Goal: Task Accomplishment & Management: Complete application form

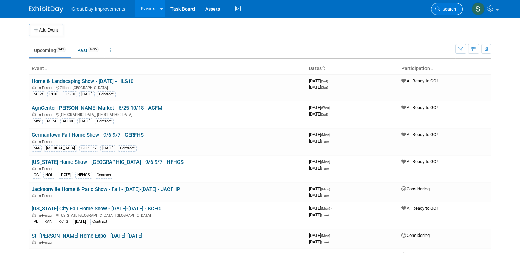
click at [456, 12] on link "Search" at bounding box center [447, 9] width 32 height 12
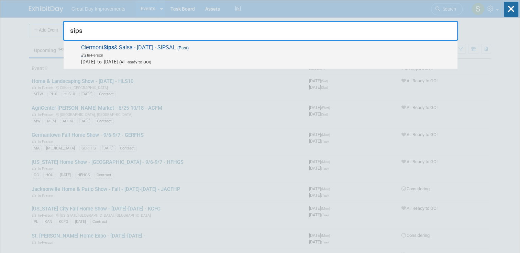
type input "sips"
click at [353, 52] on span "In-Person" at bounding box center [267, 55] width 373 height 7
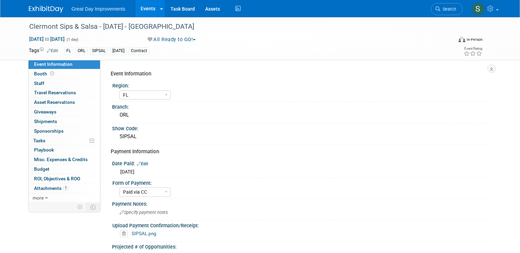
select select "FL"
select select "Paid via CC"
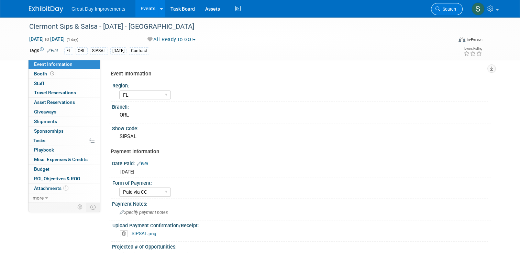
click at [440, 7] on icon at bounding box center [437, 9] width 5 height 5
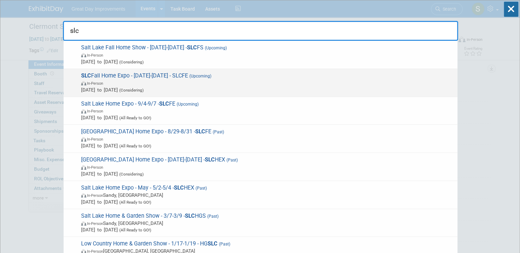
type input "slc"
click at [304, 91] on span "Nov 15, 2025 to Nov 17, 2025 (Considering)" at bounding box center [267, 90] width 373 height 7
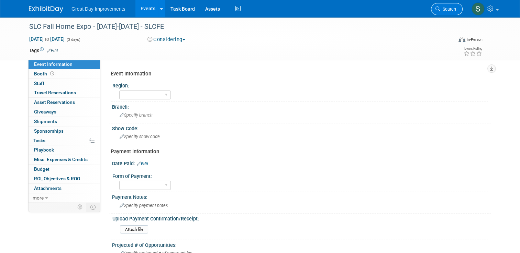
click at [441, 14] on link "Search" at bounding box center [447, 9] width 32 height 12
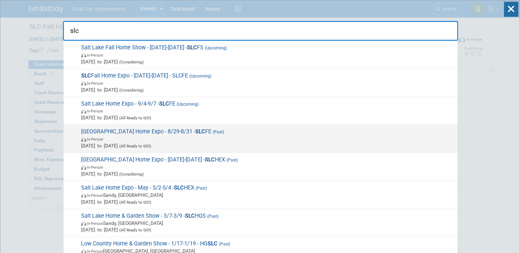
type input "slc"
click at [396, 145] on span "Aug 29, 2025 to Aug 31, 2025 (All Ready to GO!)" at bounding box center [267, 145] width 373 height 7
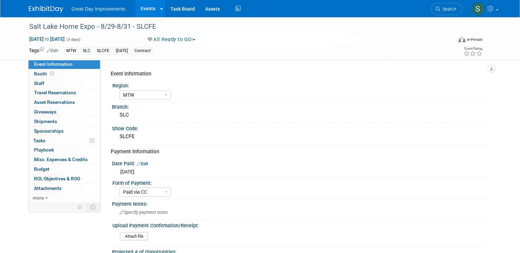
select select "MTW"
select select "Paid via CC"
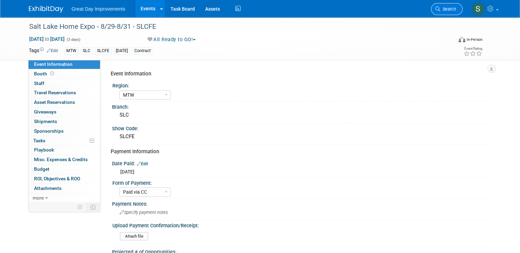
click at [440, 9] on icon at bounding box center [437, 9] width 5 height 5
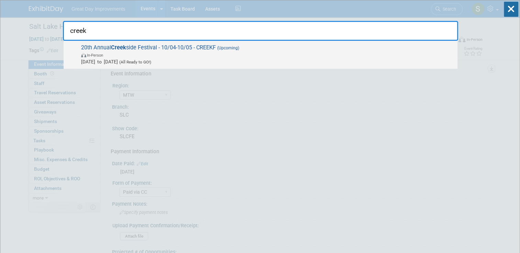
type input "creek"
click at [342, 49] on span "20th Annual Creek side Festival - 10/04-10/05 - CREEKF (Upcoming) In-Person Oct…" at bounding box center [266, 54] width 375 height 21
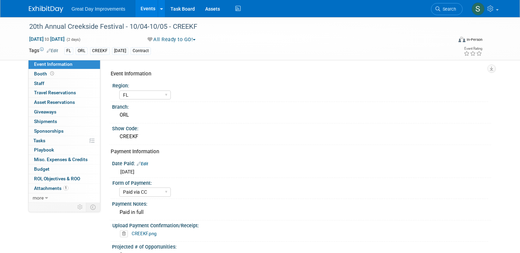
select select "FL"
select select "Paid via CC"
select select "Not Required"
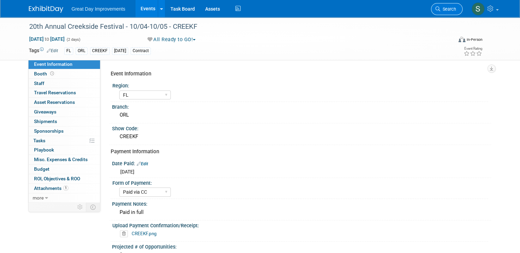
click at [453, 9] on span "Search" at bounding box center [448, 9] width 16 height 5
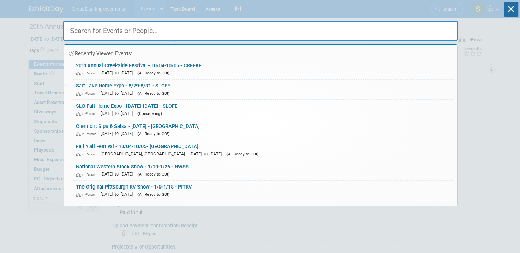
paste input "5th of July Taste of St. Pete"
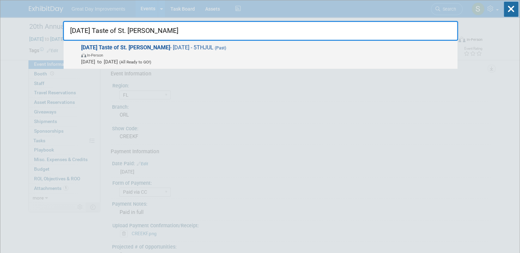
click at [315, 50] on span "5th of July Taste of St. Pete - 7/5/25 - 5THJUL (Past) In-Person Jul 5, 2025 to…" at bounding box center [266, 54] width 375 height 21
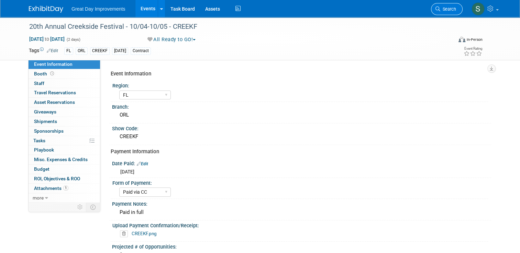
click at [453, 12] on link "Search" at bounding box center [447, 9] width 32 height 12
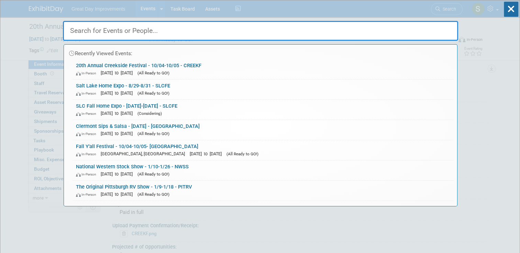
paste input "jacfhp"
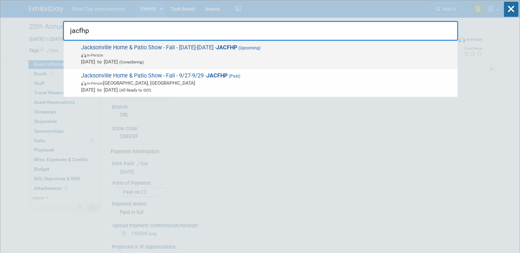
type input "jacfhp"
click at [332, 54] on span "In-Person" at bounding box center [267, 55] width 373 height 7
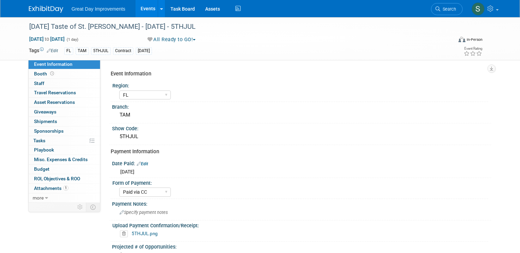
select select "FL"
select select "Paid via CC"
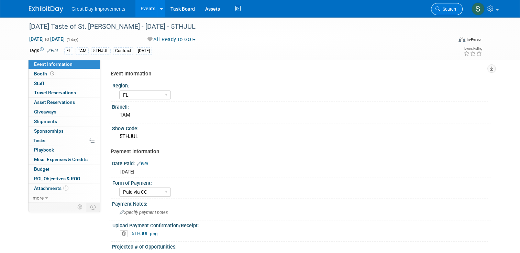
click at [454, 11] on span "Search" at bounding box center [448, 9] width 16 height 5
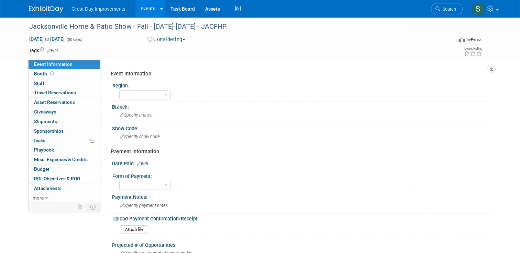
drag, startPoint x: 168, startPoint y: 44, endPoint x: 169, endPoint y: 39, distance: 5.1
click at [169, 39] on div "[DATE] to [DATE] (30 days) [DATE] to [DATE] Considering Committed Considering N…" at bounding box center [256, 41] width 464 height 10
click at [169, 39] on button "Considering" at bounding box center [166, 39] width 43 height 7
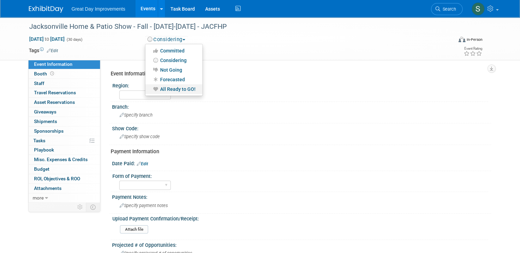
click at [181, 88] on link "All Ready to GO!" at bounding box center [173, 89] width 57 height 10
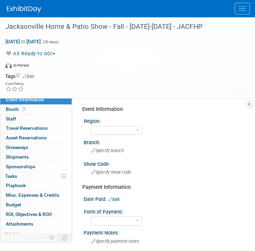
click at [31, 77] on link "Edit" at bounding box center [28, 76] width 11 height 5
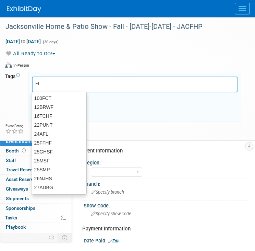
type input "FL"
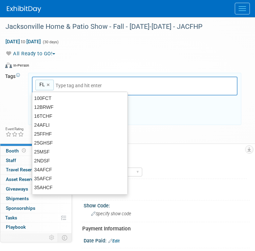
type input "FL"
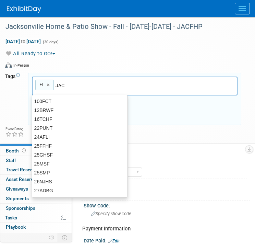
type input "JAC"
type input "FL, JAC"
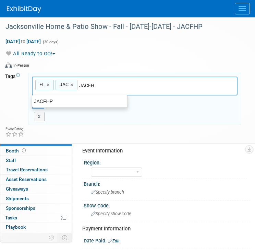
type input "JACFHP"
type input "FL, JAC, JACFHP"
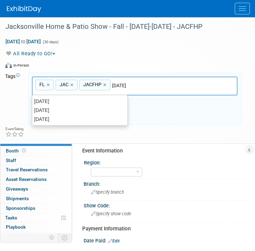
type input "[DATE]"
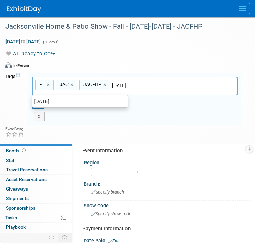
type input "FL, JAC, JACFHP, SEPT25"
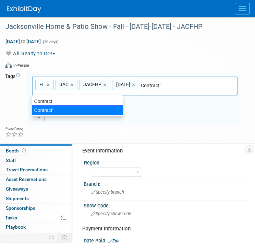
type input "Contract"
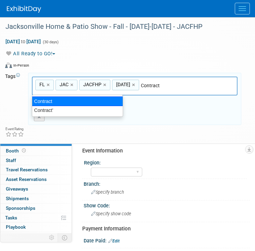
type input "FL, JAC, JACFHP, SEPT25, Contract"
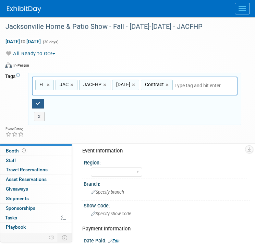
click at [36, 101] on icon "button" at bounding box center [38, 103] width 5 height 4
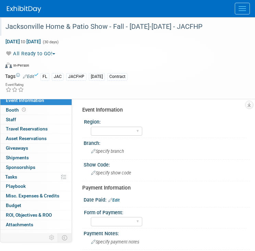
click at [161, 31] on div "Jacksonville Home & Patio Show - Fall - 09/01/25-09/30/25 - JACFHP" at bounding box center [122, 27] width 239 height 12
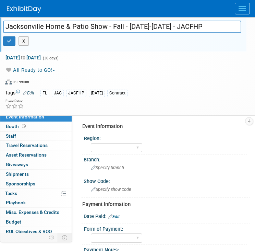
drag, startPoint x: 187, startPoint y: 26, endPoint x: 128, endPoint y: 22, distance: 58.9
click at [128, 22] on input "Jacksonville Home & Patio Show - Fall - 09/01/25-09/30/25 - JACFHP" at bounding box center [122, 27] width 239 height 12
click at [129, 75] on div at bounding box center [123, 75] width 237 height 1
drag, startPoint x: 189, startPoint y: 24, endPoint x: 129, endPoint y: 26, distance: 59.8
click at [129, 26] on input "Jacksonville Home & Patio Show - Fall - 09/01/25-09/30/25 - JACFHP" at bounding box center [122, 27] width 239 height 12
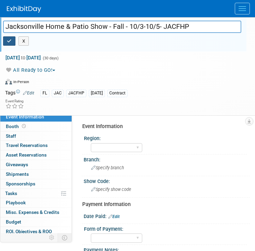
type input "Jacksonville Home & Patio Show - Fall - 10/3-10/5- JACFHP"
click at [8, 41] on icon "button" at bounding box center [9, 41] width 5 height 4
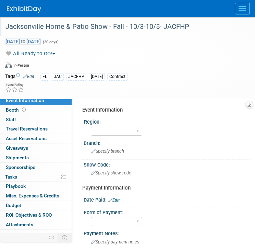
click at [41, 39] on span "Sep 1, 2025 to Sep 30, 2025" at bounding box center [23, 41] width 36 height 6
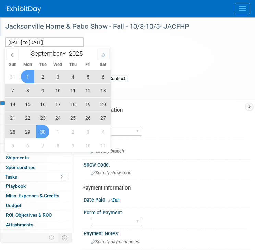
click at [105, 50] on span at bounding box center [104, 55] width 12 height 12
select select "9"
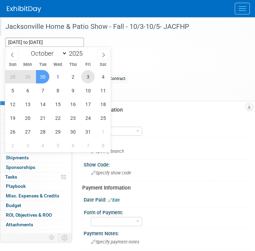
click at [92, 81] on span "3" at bounding box center [87, 76] width 13 height 13
type input "[DATE]"
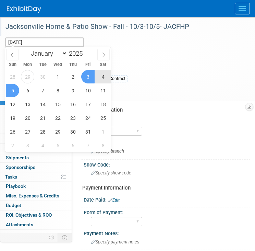
click at [9, 93] on span "5" at bounding box center [12, 90] width 13 height 13
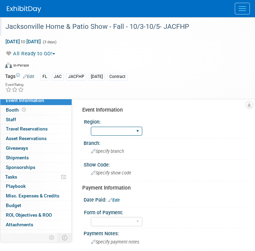
click at [99, 130] on select "GC MA MW MTW NE NEW OV PL PNW SA SE SC UMW FL" at bounding box center [117, 131] width 52 height 9
select select "FL"
click at [91, 127] on select "GC MA MW MTW NE NEW OV PL PNW SA SE SC UMW FL" at bounding box center [117, 131] width 52 height 9
click at [113, 157] on div "Branch: Specify branch" at bounding box center [166, 149] width 170 height 22
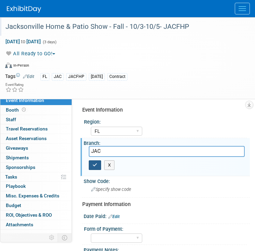
type input "JAC"
click at [94, 161] on button "button" at bounding box center [95, 165] width 12 height 10
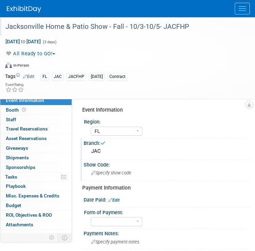
click at [109, 173] on span "Specify show code" at bounding box center [111, 172] width 40 height 5
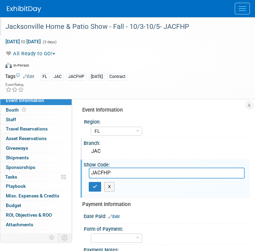
type input "JACFHP"
click at [95, 191] on div "X" at bounding box center [167, 187] width 156 height 16
drag, startPoint x: 95, startPoint y: 186, endPoint x: -14, endPoint y: 228, distance: 116.9
click at [0, 228] on html "Great Day Improvements Events Add Event Bulk Upload Events Shareable Event Boar…" at bounding box center [127, 125] width 255 height 251
click at [94, 184] on icon "button" at bounding box center [95, 186] width 5 height 4
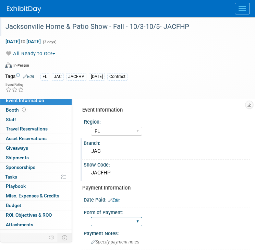
click at [112, 221] on select "Paid via CC Check Requested Pay at the Gate Other" at bounding box center [117, 221] width 52 height 9
select select "Paid via CC"
click at [91, 217] on select "Paid via CC Check Requested Pay at the Gate Other" at bounding box center [117, 221] width 52 height 9
click at [116, 200] on link "Edit" at bounding box center [114, 200] width 11 height 5
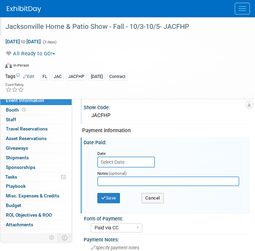
scroll to position [56, 0]
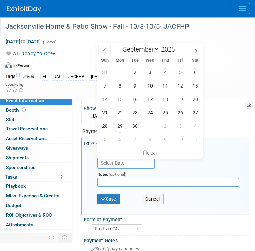
click at [110, 162] on input "text" at bounding box center [127, 163] width 58 height 11
click at [159, 48] on select "January February March April May June July August September October November De…" at bounding box center [139, 49] width 39 height 9
click at [120, 45] on select "January February March April May June July August September October November De…" at bounding box center [139, 49] width 39 height 9
click at [177, 50] on span at bounding box center [177, 51] width 5 height 4
type input "2024"
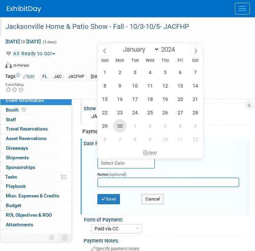
click at [123, 126] on span "30" at bounding box center [119, 125] width 13 height 13
type input "Sep 30, 2024"
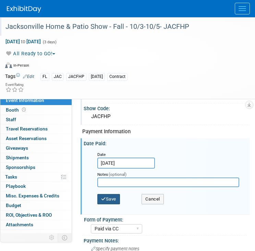
click at [111, 199] on button "Save" at bounding box center [109, 199] width 23 height 10
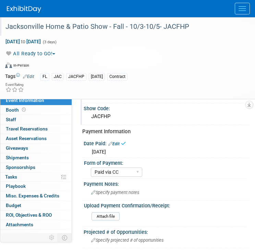
click at [31, 15] on div at bounding box center [131, 8] width 249 height 17
click at [33, 11] on img at bounding box center [24, 9] width 34 height 7
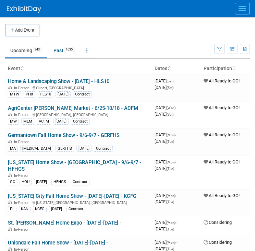
click at [144, 22] on div "Add Event" at bounding box center [127, 26] width 245 height 19
drag, startPoint x: 174, startPoint y: 31, endPoint x: 35, endPoint y: 27, distance: 139.5
click at [35, 27] on tr "Add Event" at bounding box center [127, 30] width 245 height 12
click at [35, 27] on button "Add Event" at bounding box center [22, 30] width 34 height 12
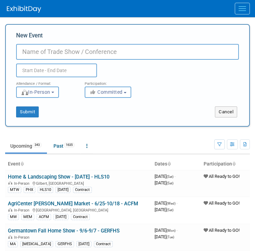
click at [98, 103] on div "Submit Cancel" at bounding box center [127, 108] width 233 height 20
click at [172, 50] on input "New Event" at bounding box center [127, 52] width 223 height 16
paste input "SPROHS"
click at [22, 54] on input "SPROHS" at bounding box center [127, 52] width 223 height 16
paste input "Colorado Springs Fall Show - October"
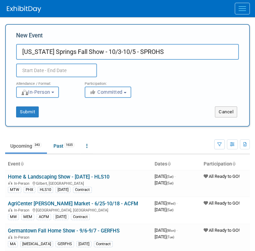
type input "[US_STATE] Springs Fall Show - 10/3-10/5 - SPROHS"
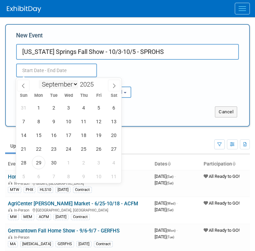
click at [71, 76] on input "text" at bounding box center [56, 71] width 81 height 14
click at [114, 86] on icon at bounding box center [114, 85] width 5 height 5
select select "9"
click at [98, 109] on span "3" at bounding box center [98, 107] width 13 height 13
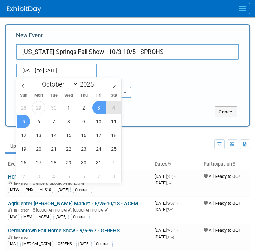
click at [24, 124] on span "5" at bounding box center [23, 121] width 13 height 13
type input "Oct 3, 2025 to Oct 5, 2025"
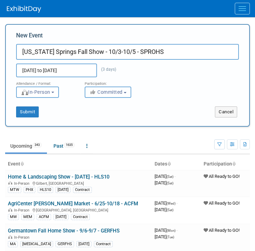
click at [105, 93] on span "Committed" at bounding box center [106, 91] width 33 height 5
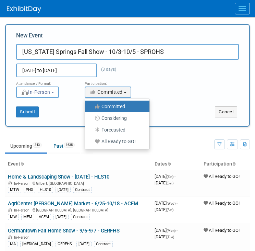
click at [104, 145] on label "All Ready to GO!" at bounding box center [116, 141] width 54 height 9
click at [91, 144] on input "All Ready to GO!" at bounding box center [89, 141] width 4 height 4
select select "102"
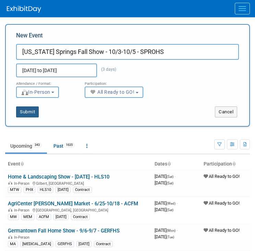
click at [27, 117] on button "Submit" at bounding box center [27, 111] width 23 height 11
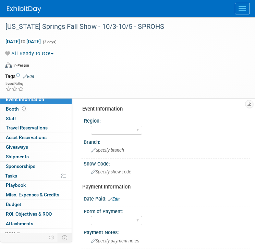
click at [34, 74] on link "Edit" at bounding box center [28, 76] width 11 height 5
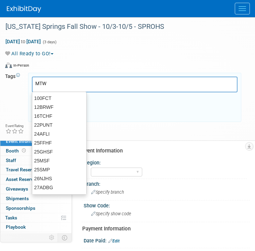
type input "MTW"
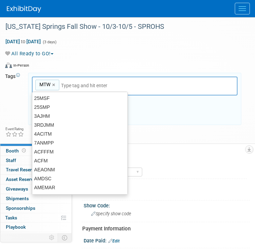
type input "MTW"
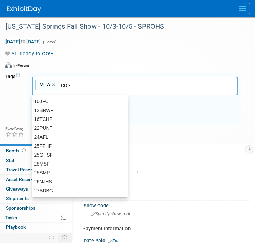
type input "COS"
type input "MTW, COS"
type input "SPROHS"
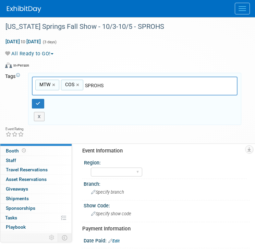
type input "MTW, COS, SPROHS"
type input "S"
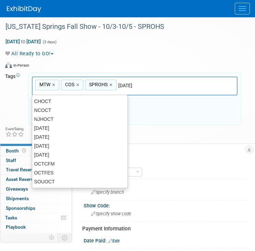
type input "[DATE]"
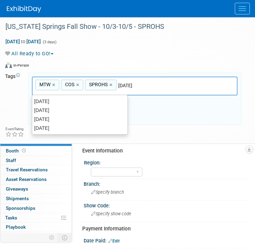
type input "MTW, COS, SPROHS, OCT25"
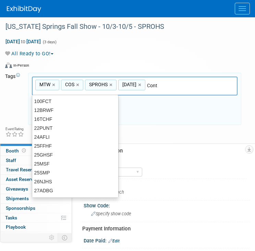
type input "Contr"
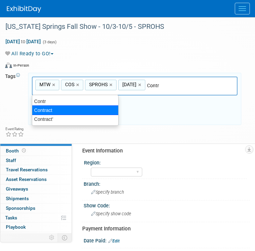
click at [78, 112] on div "Contract" at bounding box center [75, 110] width 87 height 10
type input "MTW, COS, SPROHS, OCT25, Contract"
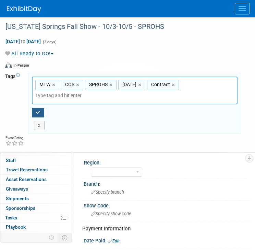
click at [36, 112] on icon "button" at bounding box center [38, 112] width 5 height 4
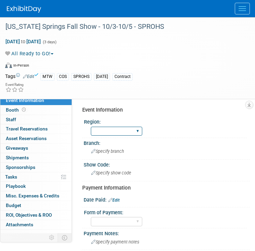
click at [102, 134] on select "GC MA MW MTW NE NEW OV PL PNW SA SE SC UMW FL" at bounding box center [117, 131] width 52 height 9
select select "MTW"
click at [91, 127] on select "GC MA MW MTW NE NEW OV PL PNW SA SE SC UMW FL" at bounding box center [117, 131] width 52 height 9
click at [115, 153] on span "Specify branch" at bounding box center [107, 151] width 33 height 5
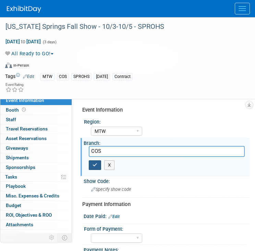
type input "COS"
click at [90, 166] on button "button" at bounding box center [95, 165] width 12 height 10
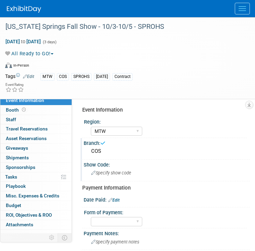
click at [109, 173] on span "Specify show code" at bounding box center [111, 172] width 40 height 5
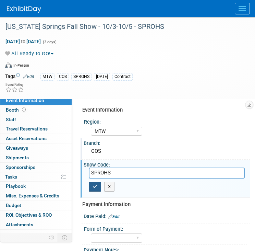
type input "SPROHS"
click at [93, 186] on icon "button" at bounding box center [95, 186] width 5 height 4
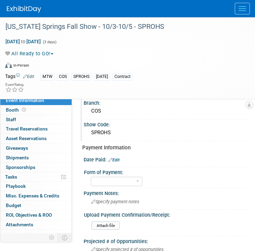
scroll to position [41, 0]
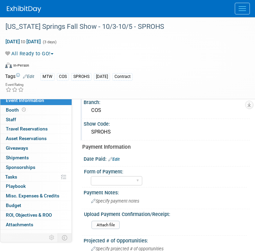
click at [118, 160] on link "Edit" at bounding box center [114, 159] width 11 height 5
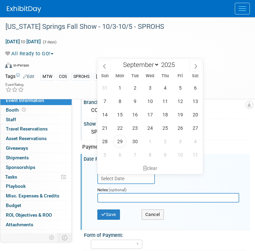
click at [122, 180] on input "text" at bounding box center [127, 178] width 58 height 11
click at [178, 67] on span at bounding box center [177, 67] width 5 height 4
type input "2024"
click at [196, 100] on span "14" at bounding box center [195, 100] width 13 height 13
type input "Sep 14, 2024"
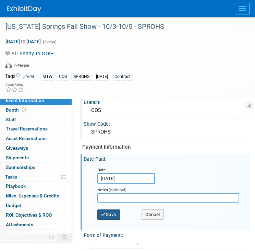
click at [119, 217] on button "Save" at bounding box center [109, 214] width 23 height 10
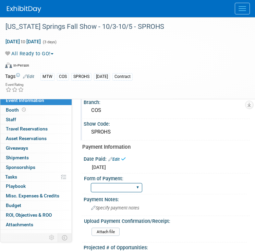
click at [114, 183] on select "Paid via CC Check Requested Pay at the Gate Other" at bounding box center [117, 187] width 52 height 9
click at [119, 160] on link "Edit" at bounding box center [114, 159] width 11 height 5
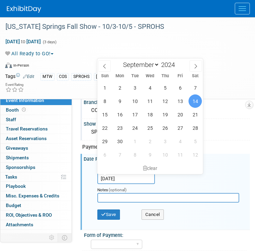
click at [137, 178] on input "Sep 14, 2024" at bounding box center [127, 178] width 58 height 11
click at [148, 65] on select "January February March April May June July August September October November De…" at bounding box center [139, 64] width 39 height 9
select select "9"
click at [120, 60] on select "January February March April May June July August September October November De…" at bounding box center [139, 64] width 39 height 9
click at [126, 112] on span "14" at bounding box center [119, 114] width 13 height 13
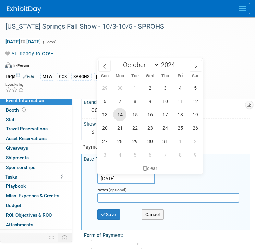
type input "Oct 14, 2024"
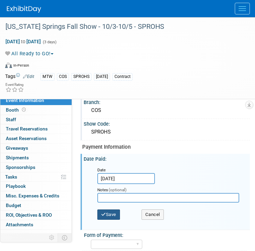
click at [117, 215] on button "Save" at bounding box center [109, 214] width 23 height 10
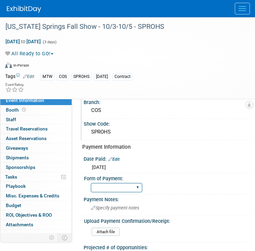
click at [115, 187] on select "Paid via CC Check Requested Pay at the Gate Other" at bounding box center [117, 187] width 52 height 9
select select "Paid via CC"
click at [91, 183] on select "Paid via CC Check Requested Pay at the Gate Other" at bounding box center [117, 187] width 52 height 9
click at [8, 11] on img at bounding box center [24, 9] width 34 height 7
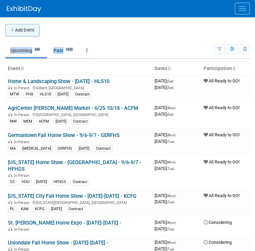
drag, startPoint x: 169, startPoint y: 44, endPoint x: 32, endPoint y: 27, distance: 138.0
click at [32, 27] on button "Add Event" at bounding box center [22, 30] width 34 height 12
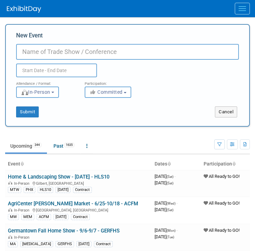
paste input "SAHBAF"
click at [157, 99] on div "Submit Cancel" at bounding box center [127, 108] width 233 height 20
click at [21, 53] on input "SAHBAF" at bounding box center [127, 52] width 223 height 16
paste input "SAHBA Fall Home and Patio Show"
click at [192, 78] on div "Attendance / Format: <img src="[URL][DOMAIN_NAME]" style="width: 19px; margin-t…" at bounding box center [127, 87] width 233 height 21
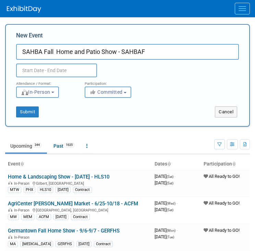
click at [121, 54] on input "SAHBA Fall Home and Patio Show - SAHBAF" at bounding box center [127, 52] width 223 height 16
type input "SAHBA Fall Home and Patio Show - 10/3-10/5 - SAHBAF"
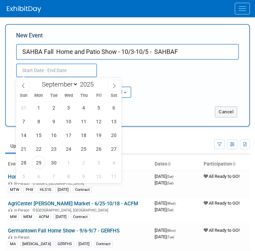
click at [81, 72] on input "text" at bounding box center [56, 71] width 81 height 14
click at [113, 85] on icon at bounding box center [114, 85] width 5 height 5
select select "9"
click at [102, 106] on span "3" at bounding box center [98, 107] width 13 height 13
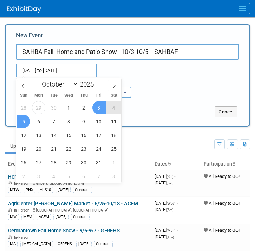
click at [25, 122] on span "5" at bounding box center [23, 121] width 13 height 13
type input "Oct 3, 2025 to Oct 5, 2025"
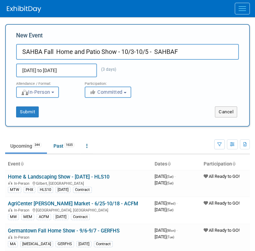
click at [111, 89] on button "Committed" at bounding box center [108, 92] width 47 height 11
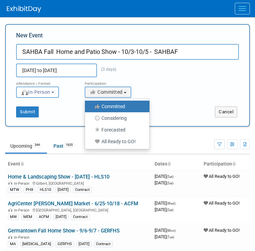
click at [99, 137] on label "All Ready to GO!" at bounding box center [116, 141] width 54 height 9
click at [91, 139] on input "All Ready to GO!" at bounding box center [89, 141] width 4 height 4
select select "102"
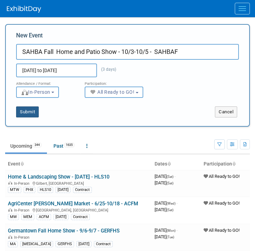
click at [24, 111] on button "Submit" at bounding box center [27, 111] width 23 height 11
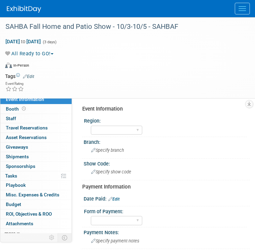
click at [32, 74] on link "Edit" at bounding box center [28, 76] width 11 height 5
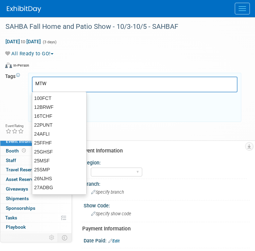
type input "MTW"
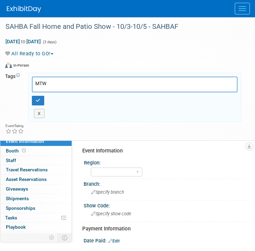
type input "MTW"
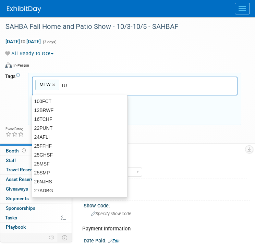
type input "TUC"
type input "MTW, TUC"
click at [111, 85] on input "text" at bounding box center [133, 85] width 96 height 7
type input "SAHBAF"
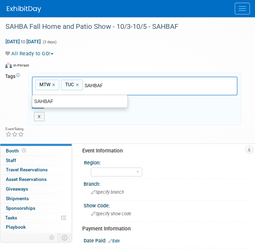
type input "MTW, TUC, SAHBAF"
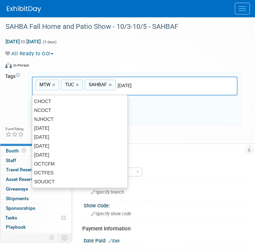
type input "[DATE]"
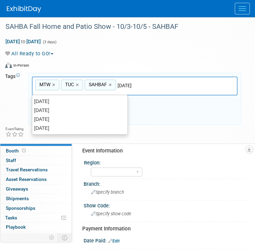
type input "MTW, TUC, SAHBAF, OCT25"
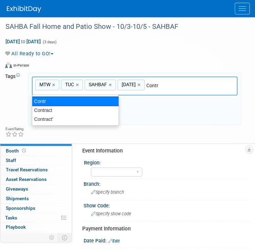
type input "Contract"
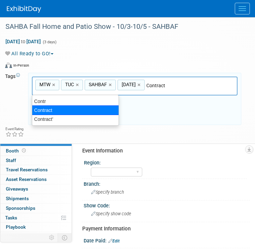
type input "MTW, TUC, SAHBAF, OCT25, Contract"
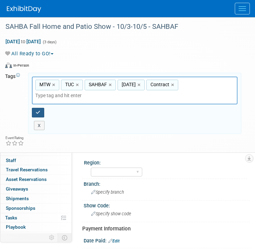
click at [41, 115] on button "button" at bounding box center [38, 113] width 12 height 10
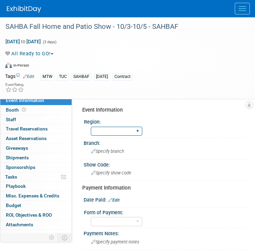
click at [122, 130] on select "GC MA MW MTW NE NEW OV PL PNW SA SE SC UMW FL" at bounding box center [117, 131] width 52 height 9
select select "MTW"
click at [91, 127] on select "GC MA MW MTW NE NEW OV PL PNW SA SE SC UMW FL" at bounding box center [117, 131] width 52 height 9
click at [110, 149] on span "Specify branch" at bounding box center [107, 151] width 33 height 5
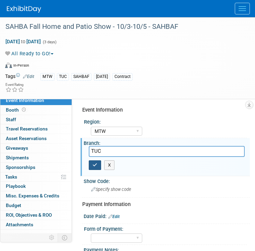
type input "TUC"
click at [95, 163] on icon "button" at bounding box center [95, 165] width 5 height 4
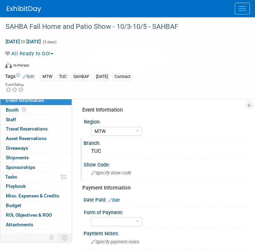
click at [107, 174] on span "Specify show code" at bounding box center [111, 172] width 40 height 5
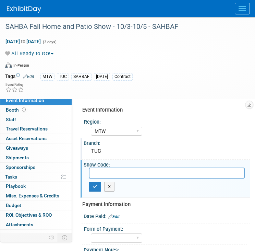
click at [152, 169] on input "text" at bounding box center [167, 173] width 156 height 11
type input "SAHBAF"
click at [92, 186] on button "button" at bounding box center [95, 187] width 12 height 10
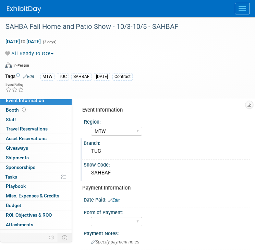
click at [115, 200] on link "Edit" at bounding box center [114, 200] width 11 height 5
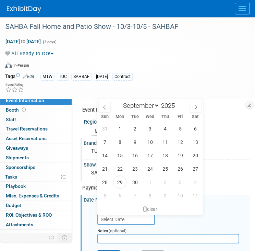
click at [135, 218] on input "text" at bounding box center [127, 219] width 58 height 11
click at [156, 108] on select "January February March April May June July August September October November De…" at bounding box center [139, 105] width 39 height 9
select select "9"
click at [120, 101] on select "January February March April May June July August September October November De…" at bounding box center [139, 105] width 39 height 9
click at [177, 106] on span at bounding box center [177, 107] width 5 height 4
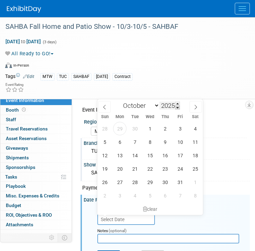
type input "2024"
click at [139, 171] on span "22" at bounding box center [134, 168] width 13 height 13
type input "Oct 22, 2024"
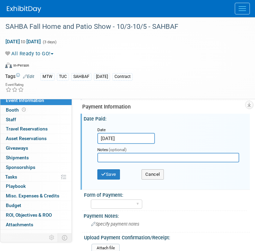
scroll to position [88, 0]
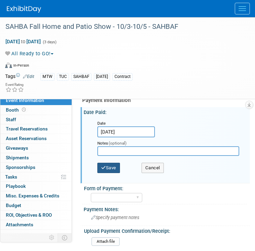
click at [111, 164] on button "Save" at bounding box center [109, 168] width 23 height 10
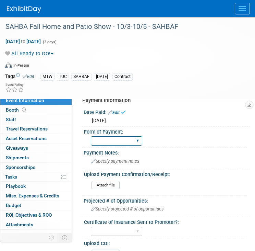
click at [119, 139] on select "Paid via CC Check Requested Pay at the Gate Other" at bounding box center [117, 140] width 52 height 9
select select "Paid via CC"
click at [91, 136] on select "Paid via CC Check Requested Pay at the Gate Other" at bounding box center [117, 140] width 52 height 9
click at [33, 12] on img at bounding box center [24, 9] width 34 height 7
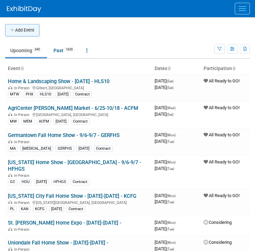
click at [37, 30] on button "Add Event" at bounding box center [22, 30] width 34 height 12
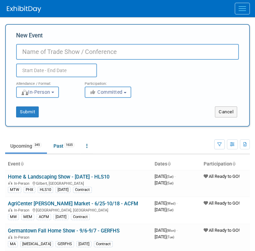
paste input "HCOS"
click at [23, 51] on input "HCOS" at bounding box center [127, 52] width 223 height 16
paste input "Howard County Fall Home Show"
type input "Howard County Fall Home Show - 10/4-10/5 - HCOS"
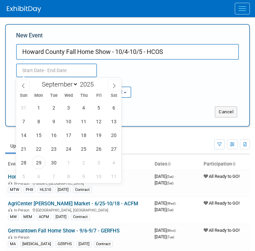
click at [78, 66] on input "text" at bounding box center [56, 71] width 81 height 14
click at [116, 84] on icon at bounding box center [114, 85] width 5 height 5
select select "9"
click at [113, 110] on span "4" at bounding box center [113, 107] width 13 height 13
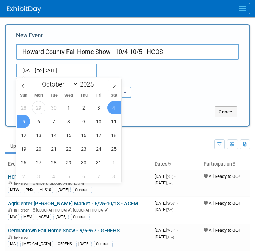
click at [24, 120] on span "5" at bounding box center [23, 121] width 13 height 13
type input "Oct 4, 2025 to Oct 5, 2025"
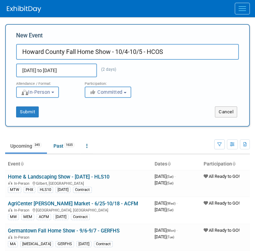
drag, startPoint x: 103, startPoint y: 95, endPoint x: 104, endPoint y: 91, distance: 3.9
click at [104, 91] on span "Committed" at bounding box center [106, 91] width 33 height 5
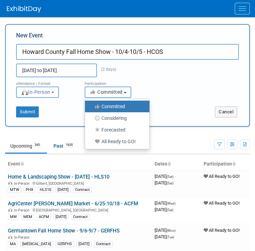
click at [104, 91] on span "Committed" at bounding box center [106, 91] width 33 height 5
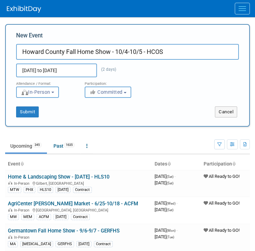
click at [107, 93] on span "Committed" at bounding box center [106, 91] width 33 height 5
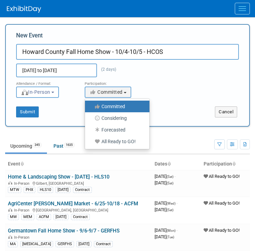
click at [111, 141] on label "All Ready to GO!" at bounding box center [116, 141] width 54 height 9
click at [91, 141] on input "All Ready to GO!" at bounding box center [89, 141] width 4 height 4
select select "102"
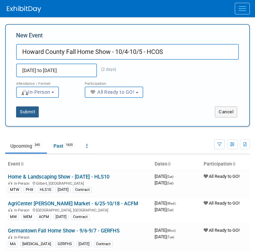
click at [33, 110] on button "Submit" at bounding box center [27, 111] width 23 height 11
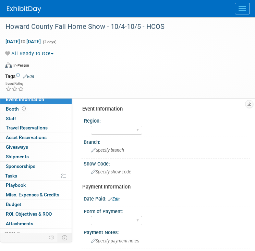
click at [31, 75] on link "Edit" at bounding box center [28, 76] width 11 height 5
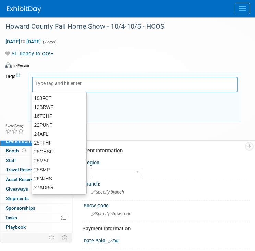
click at [49, 80] on input "text" at bounding box center [62, 83] width 55 height 7
type input "MA"
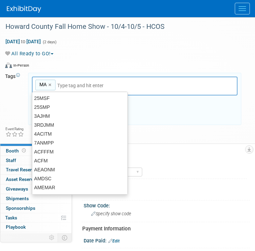
type input "MA"
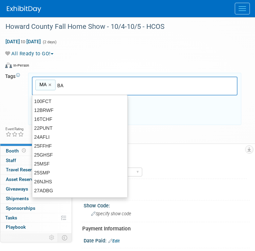
type input "[MEDICAL_DATA]"
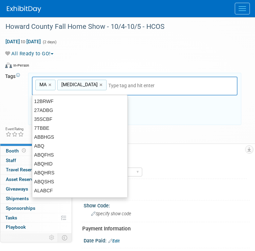
type input "MA, [MEDICAL_DATA]"
type input "HCOS"
type input "MA, [MEDICAL_DATA], HCOS"
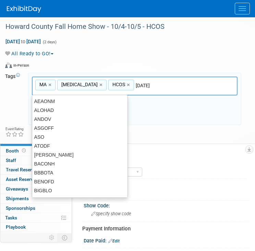
type input "[DATE]"
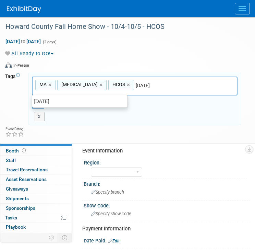
type input "MA, [MEDICAL_DATA], HCOS, [DATE]"
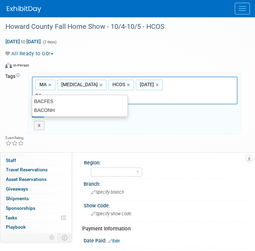
type input "B"
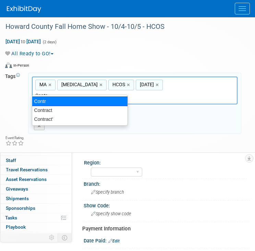
type input "Contract"
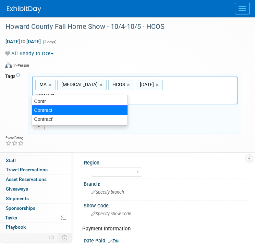
type input "MA, [MEDICAL_DATA], HCOS, [DATE], Contract"
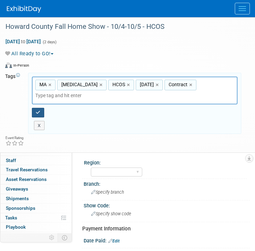
click at [39, 110] on icon "button" at bounding box center [38, 112] width 5 height 4
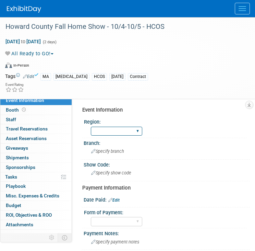
click at [124, 134] on select "GC MA MW MTW NE NEW OV PL PNW SA SE SC UMW FL" at bounding box center [117, 131] width 52 height 9
select select "MA"
click at [91, 127] on select "GC MA MW MTW NE NEW OV PL PNW SA SE SC UMW FL" at bounding box center [117, 131] width 52 height 9
click at [118, 148] on div "Specify branch" at bounding box center [167, 151] width 156 height 11
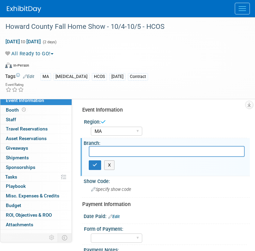
type input "S"
type input "[MEDICAL_DATA]"
click at [95, 165] on icon "button" at bounding box center [95, 165] width 5 height 4
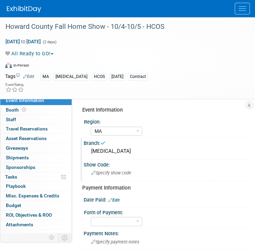
click at [109, 171] on span "Specify show code" at bounding box center [111, 172] width 40 height 5
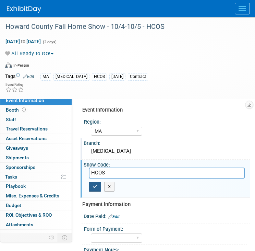
type input "HCOS"
click at [98, 186] on button "button" at bounding box center [95, 187] width 12 height 10
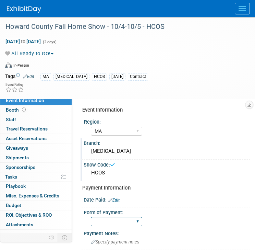
click at [115, 222] on select "Paid via CC Check Requested Pay at the Gate Other" at bounding box center [117, 221] width 52 height 9
select select "Paid via CC"
click at [91, 217] on select "Paid via CC Check Requested Pay at the Gate Other" at bounding box center [117, 221] width 52 height 9
click at [118, 199] on link "Edit" at bounding box center [114, 200] width 11 height 5
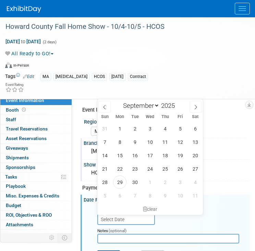
click at [133, 220] on input "text" at bounding box center [127, 219] width 58 height 11
drag, startPoint x: 156, startPoint y: 107, endPoint x: 141, endPoint y: 214, distance: 107.4
click at [141, 214] on div "January February March April May June July August September October November De…" at bounding box center [151, 157] width 106 height 116
select select "9"
click at [120, 101] on select "January February March April May June July August September October November De…" at bounding box center [139, 105] width 39 height 9
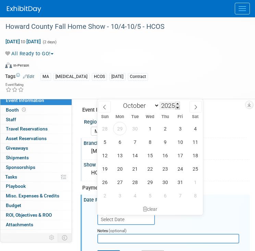
click at [179, 105] on span at bounding box center [177, 107] width 5 height 4
type input "2024"
click at [122, 158] on span "14" at bounding box center [119, 155] width 13 height 13
type input "Oct 14, 2024"
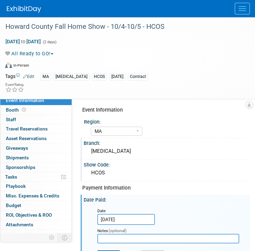
click at [112, 248] on div "Save Cancel" at bounding box center [169, 256] width 142 height 19
click at [112, 250] on button "Save" at bounding box center [109, 255] width 23 height 10
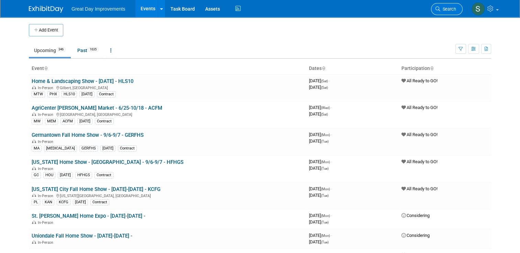
click at [255, 5] on link "Search" at bounding box center [447, 9] width 32 height 12
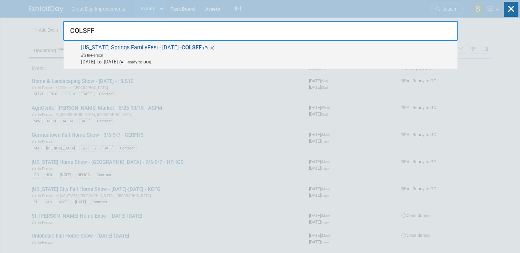
type input "COLSFF"
click at [198, 61] on span "Sep 27, 2025 to Sep 27, 2025 (All Ready to GO!)" at bounding box center [267, 61] width 373 height 7
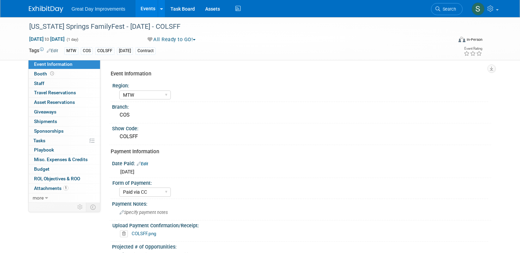
select select "MTW"
select select "Paid via CC"
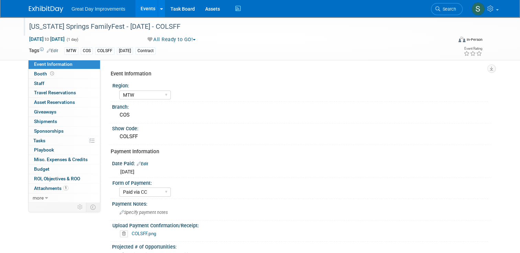
click at [166, 24] on div "[US_STATE] Springs FamilyFest - [DATE] - COLSFF" at bounding box center [235, 27] width 417 height 12
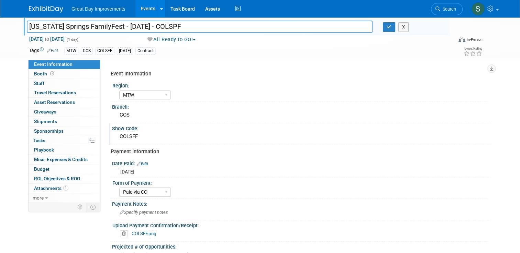
type input "[US_STATE] Springs FamilyFest - [DATE] - COLSPF"
click at [133, 135] on div "COLSFF" at bounding box center [301, 137] width 368 height 11
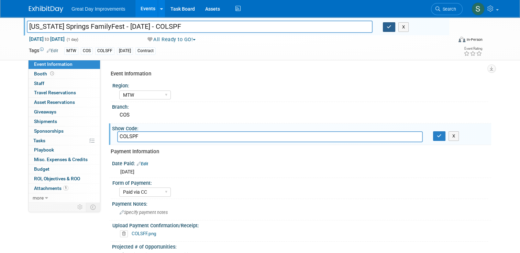
type input "COLSPF"
click at [388, 26] on button "button" at bounding box center [389, 27] width 12 height 10
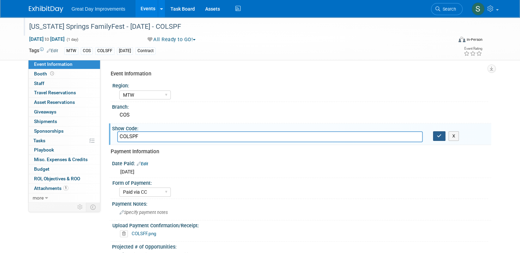
click at [441, 137] on icon "button" at bounding box center [438, 136] width 5 height 4
